Goal: Use online tool/utility

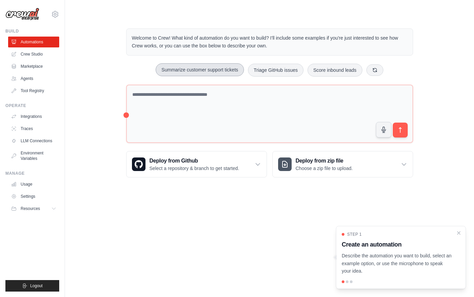
click at [186, 71] on button "Summarize customer support tickets" at bounding box center [200, 69] width 88 height 13
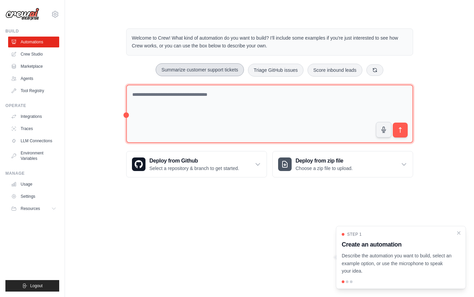
type textarea "**********"
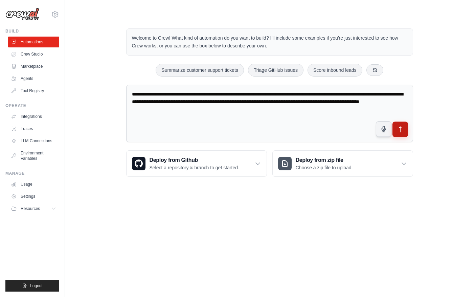
click at [400, 130] on icon "submit" at bounding box center [399, 129] width 7 height 7
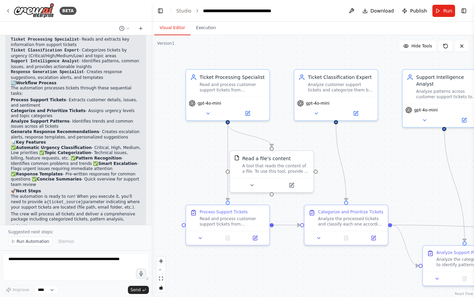
scroll to position [527, 0]
